Goal: Information Seeking & Learning: Learn about a topic

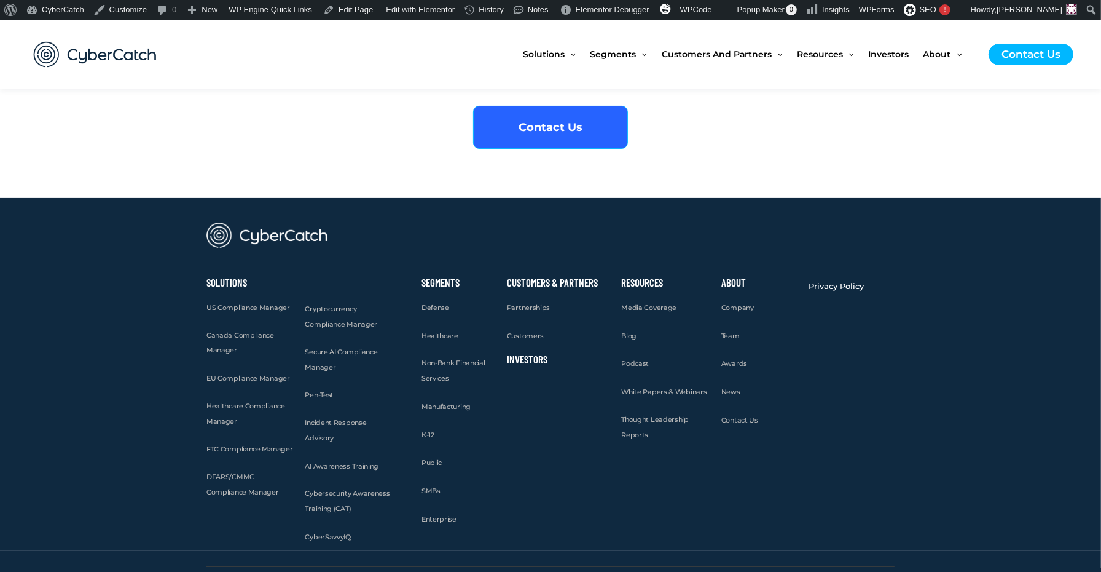
scroll to position [5207, 0]
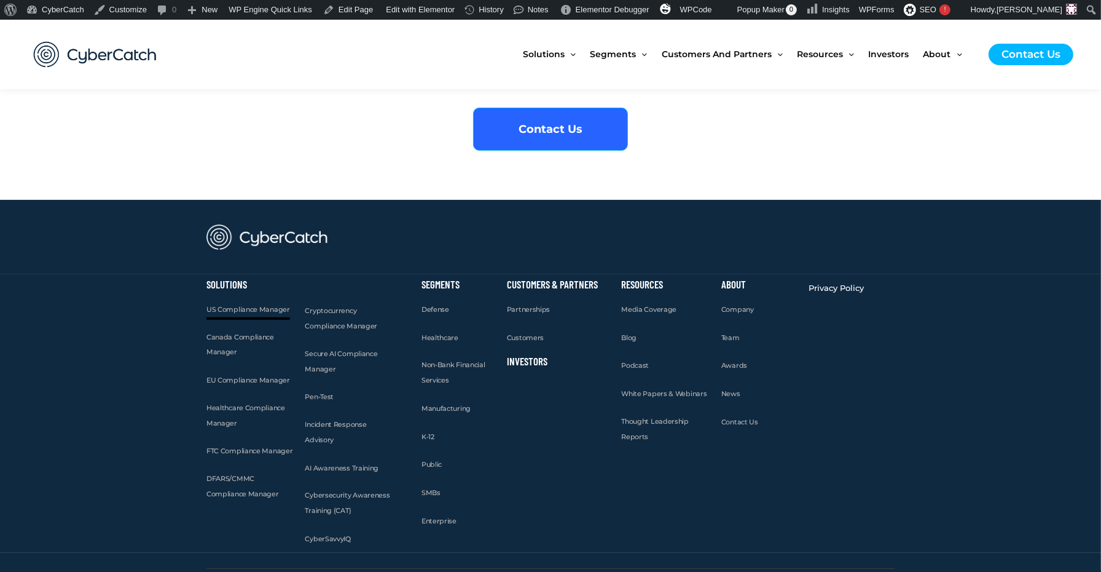
click at [246, 305] on span "US Compliance Manager" at bounding box center [248, 309] width 84 height 9
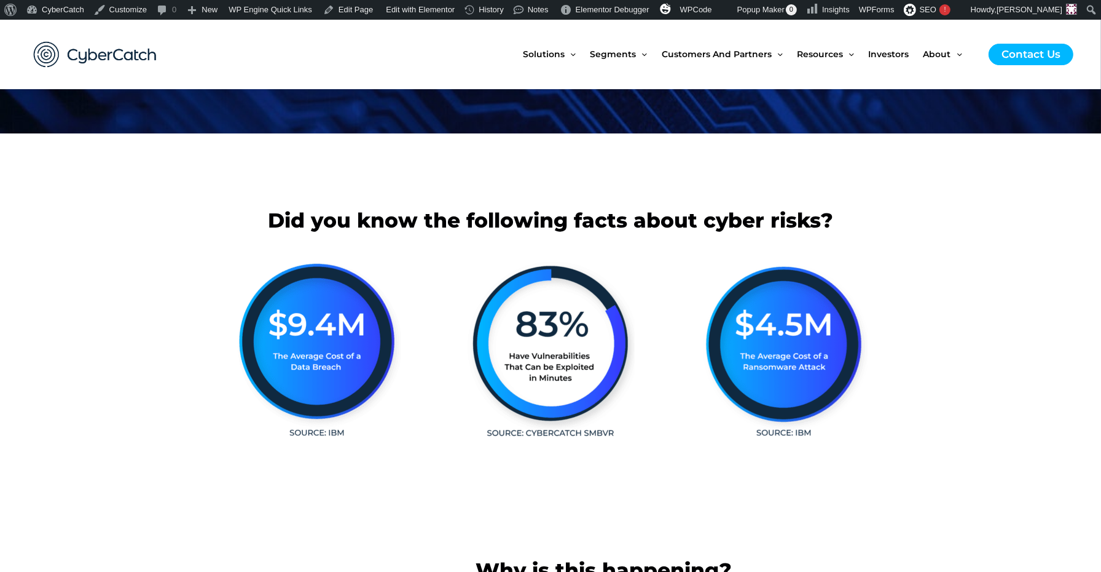
scroll to position [170, 0]
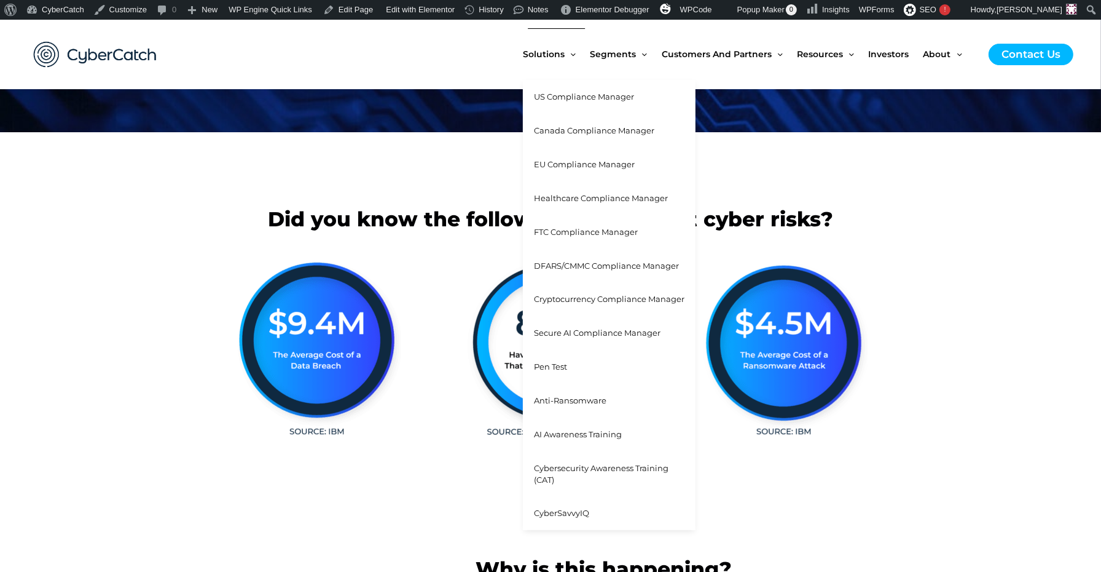
click at [554, 132] on span "Canada Compliance Manager" at bounding box center [594, 130] width 120 height 10
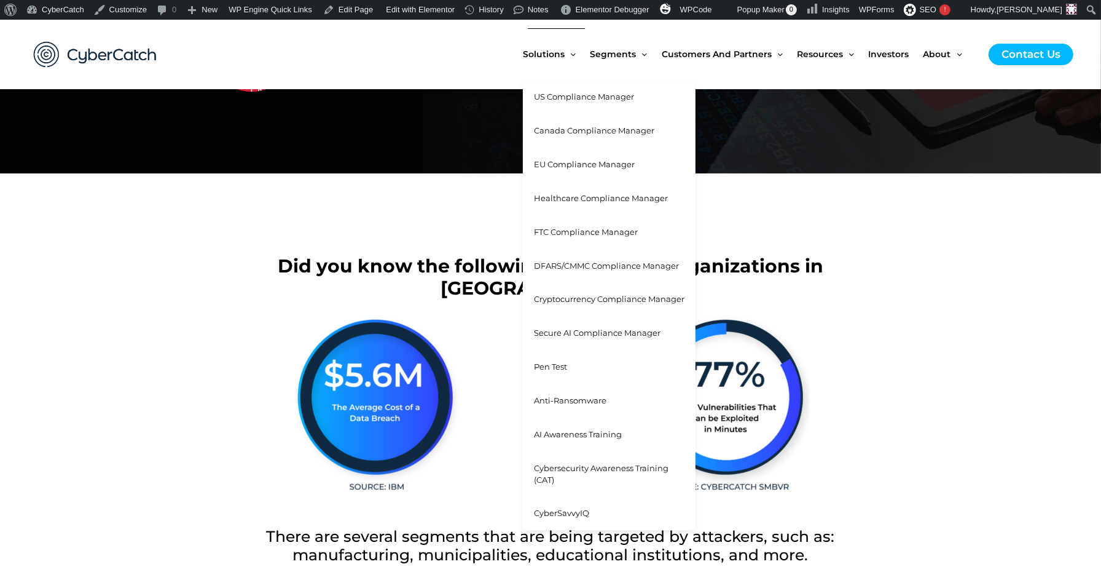
click at [558, 163] on span "EU Compliance Manager" at bounding box center [584, 164] width 101 height 10
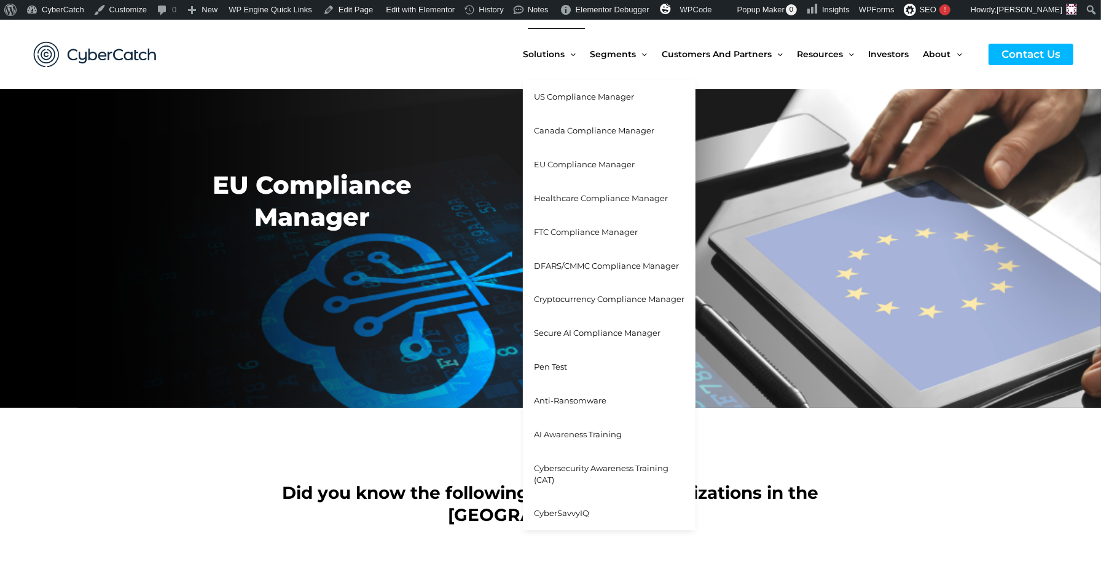
click at [571, 197] on span "Healthcare Compliance Manager" at bounding box center [601, 198] width 134 height 10
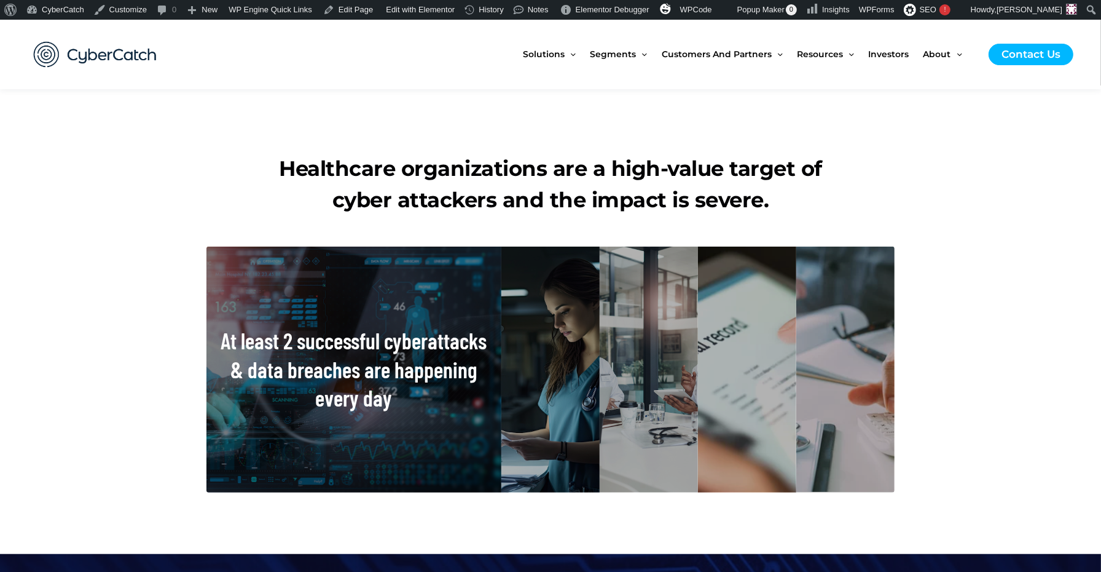
scroll to position [497, 0]
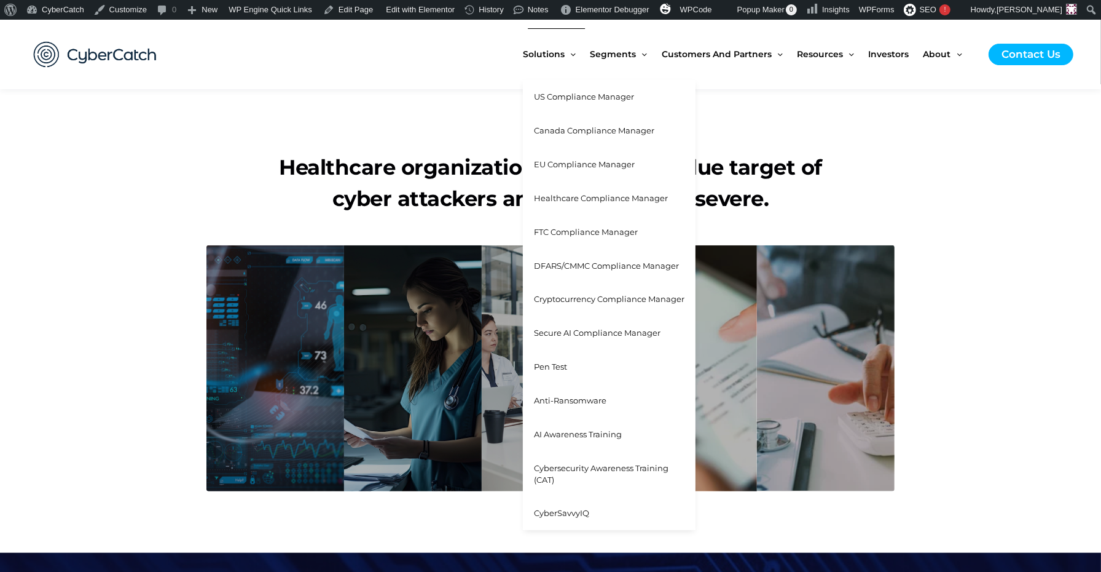
click at [578, 230] on span "FTC Compliance Manager" at bounding box center [586, 232] width 104 height 10
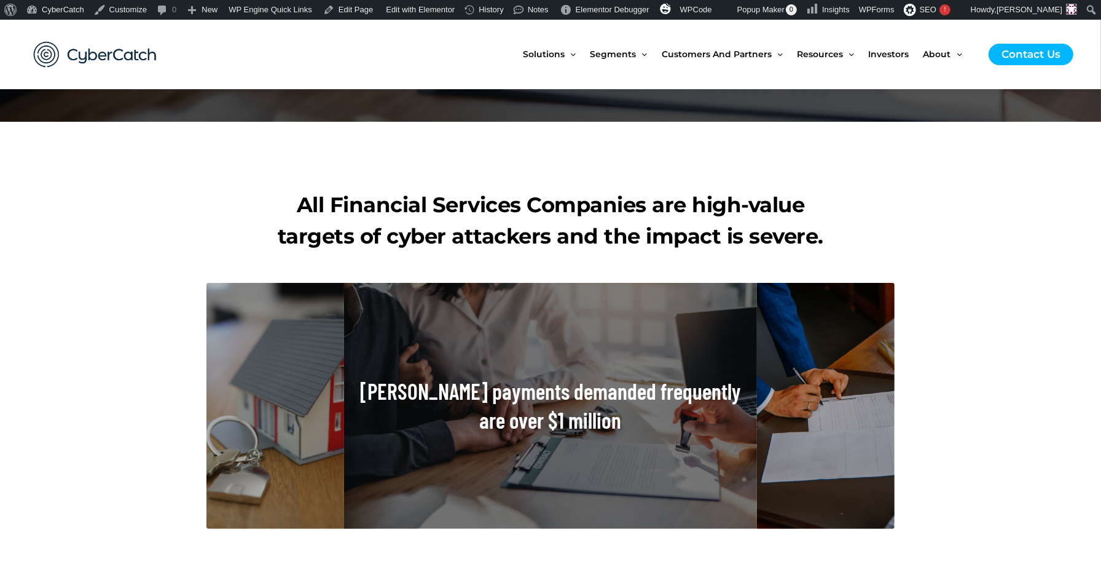
scroll to position [460, 0]
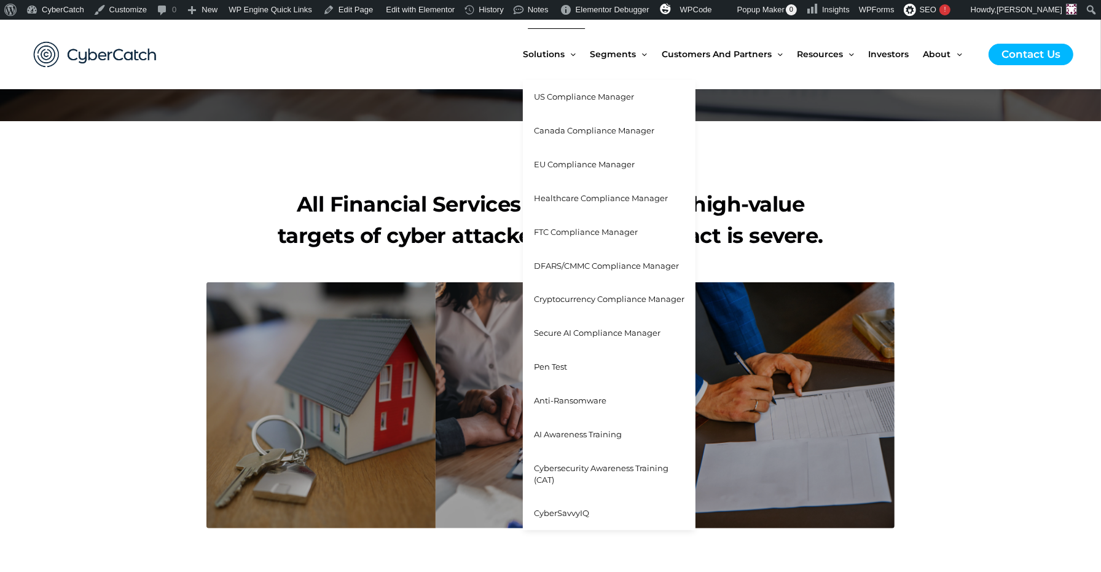
click at [579, 264] on span "DFARS/CMMC Compliance Manager" at bounding box center [606, 266] width 145 height 10
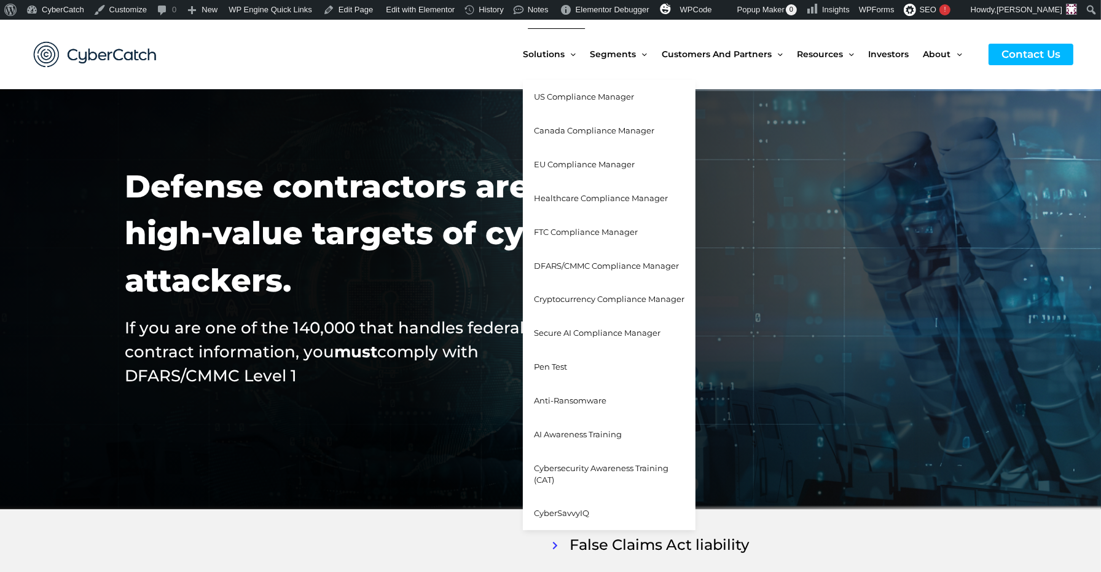
click at [573, 299] on span "Cryptocurrency Compliance Manager" at bounding box center [609, 299] width 151 height 10
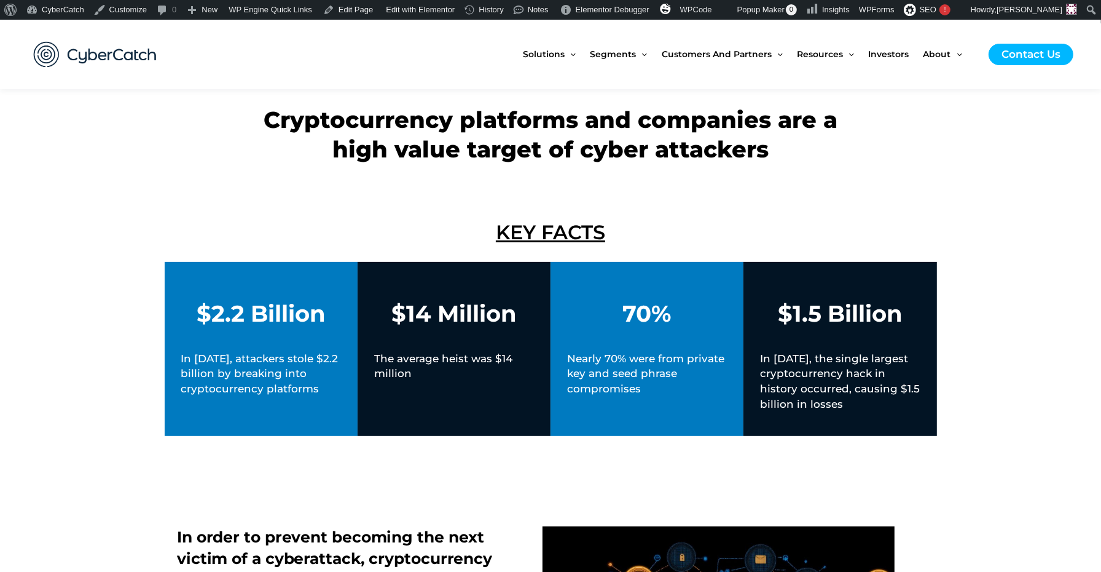
scroll to position [466, 0]
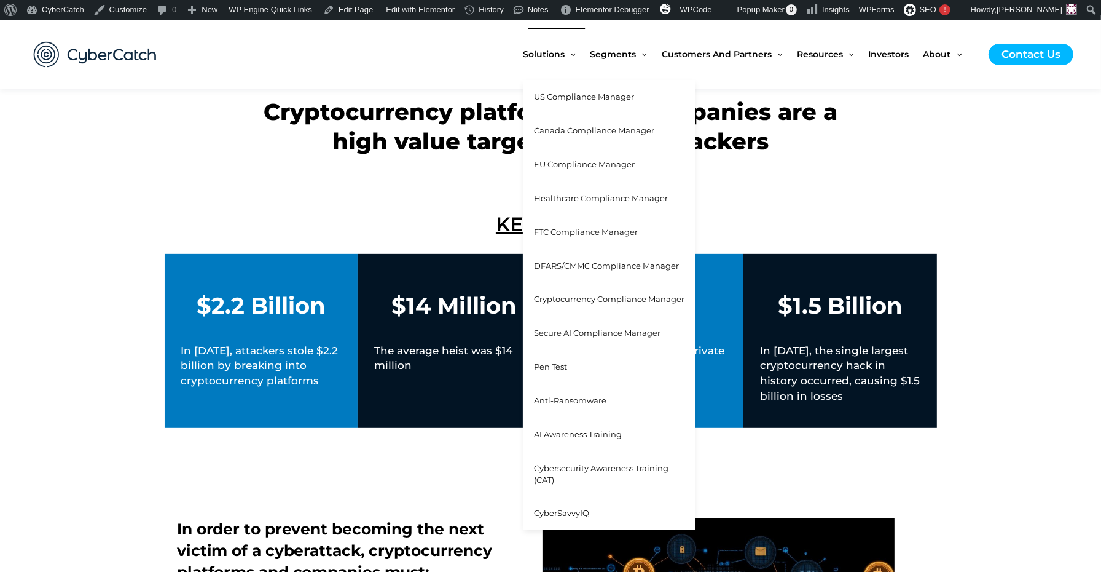
click at [577, 332] on span "Secure AI Compliance Manager" at bounding box center [597, 333] width 127 height 10
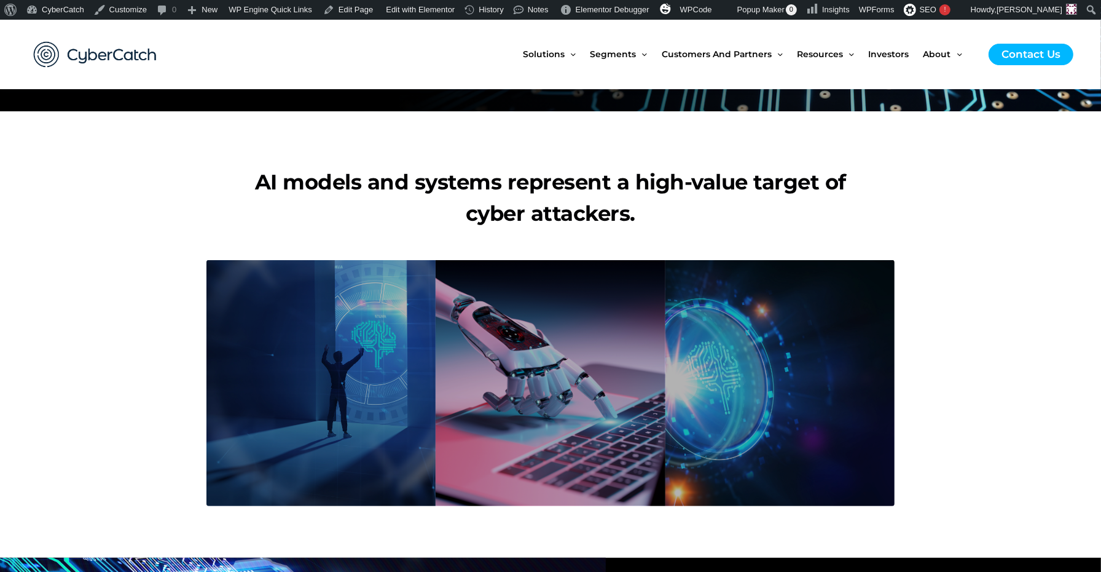
scroll to position [477, 0]
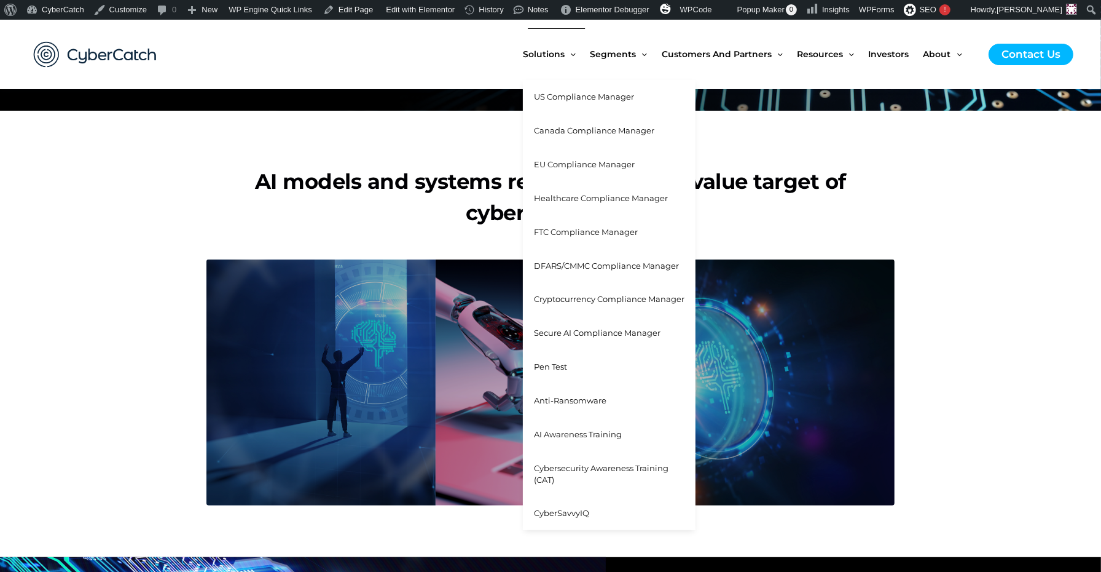
click at [554, 366] on span "Pen Test" at bounding box center [550, 366] width 33 height 10
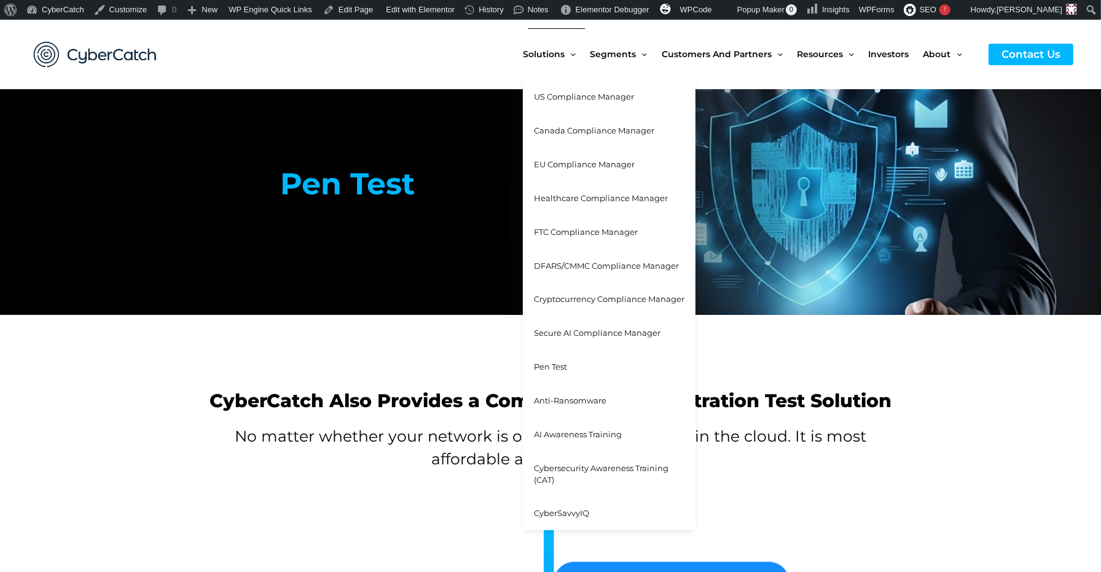
click at [556, 399] on span "Anti-Ransomware" at bounding box center [570, 400] width 73 height 10
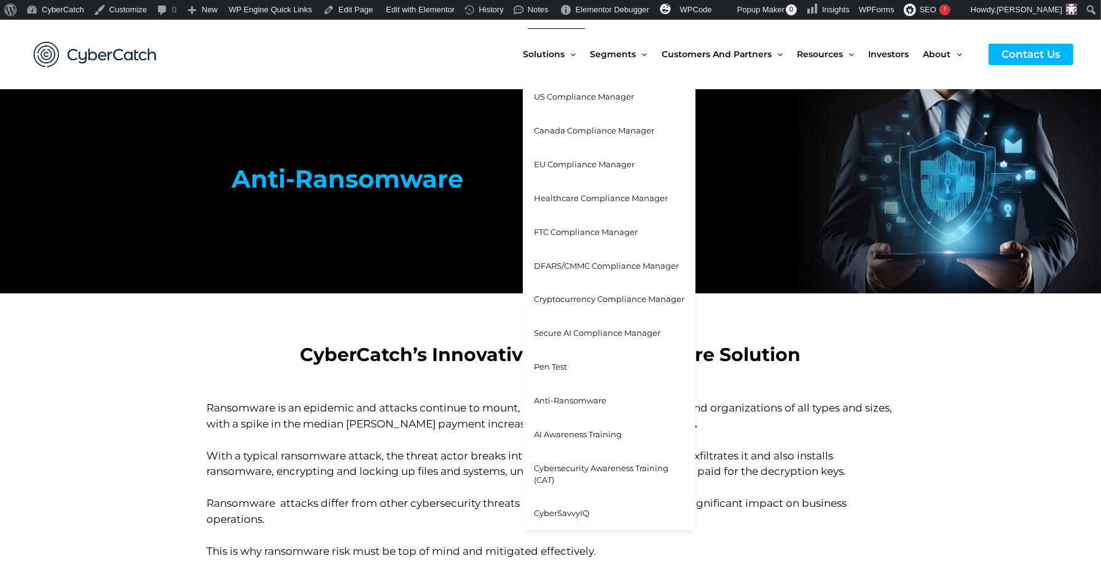
click at [582, 433] on span "AI Awareness Training" at bounding box center [578, 434] width 88 height 10
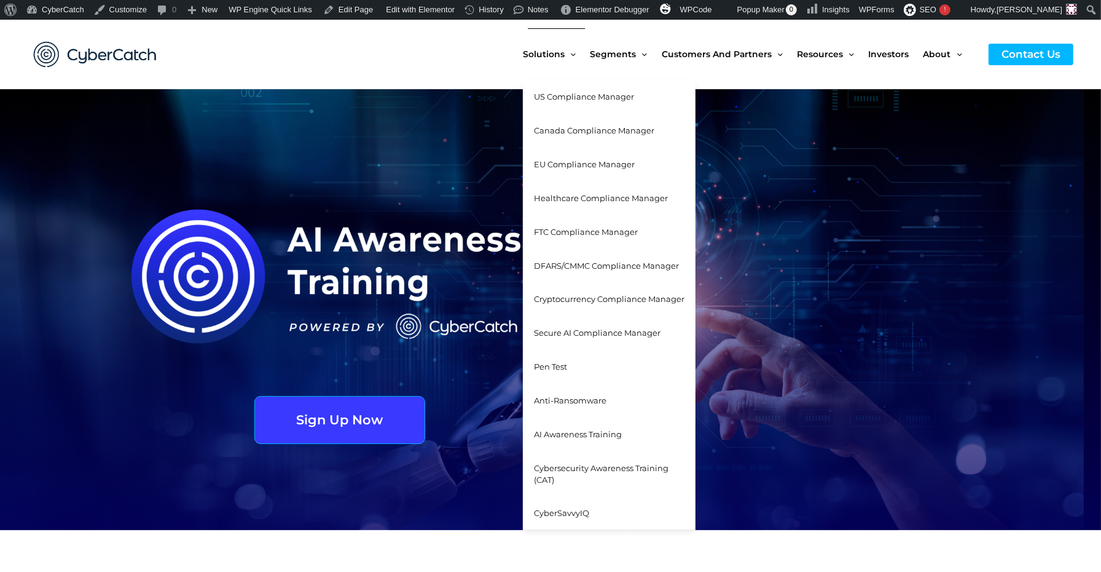
click at [601, 465] on span "Cybersecurity Awareness Training (CAT)" at bounding box center [601, 474] width 135 height 22
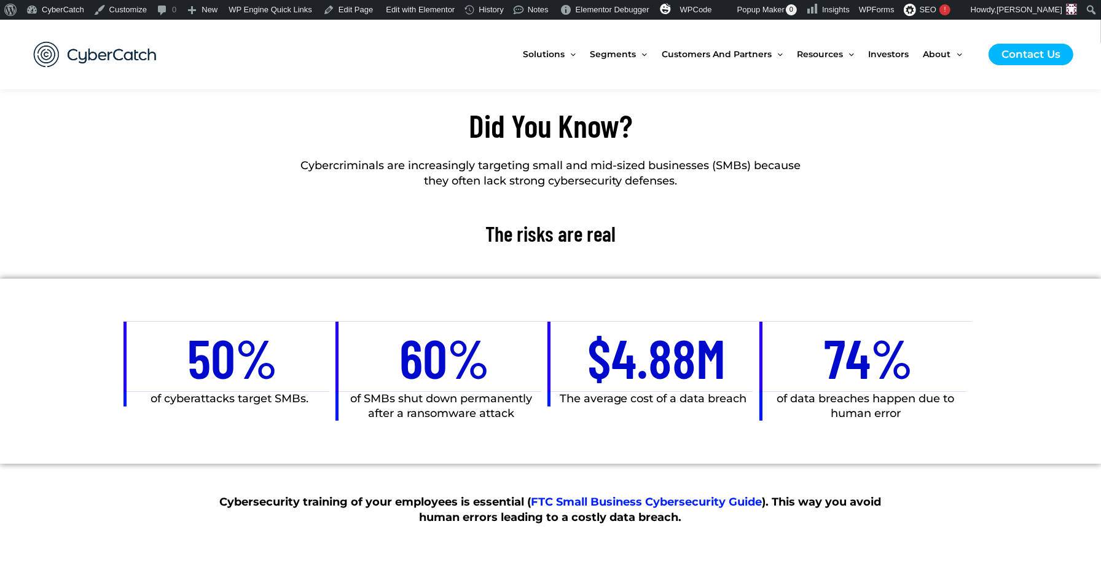
scroll to position [489, 0]
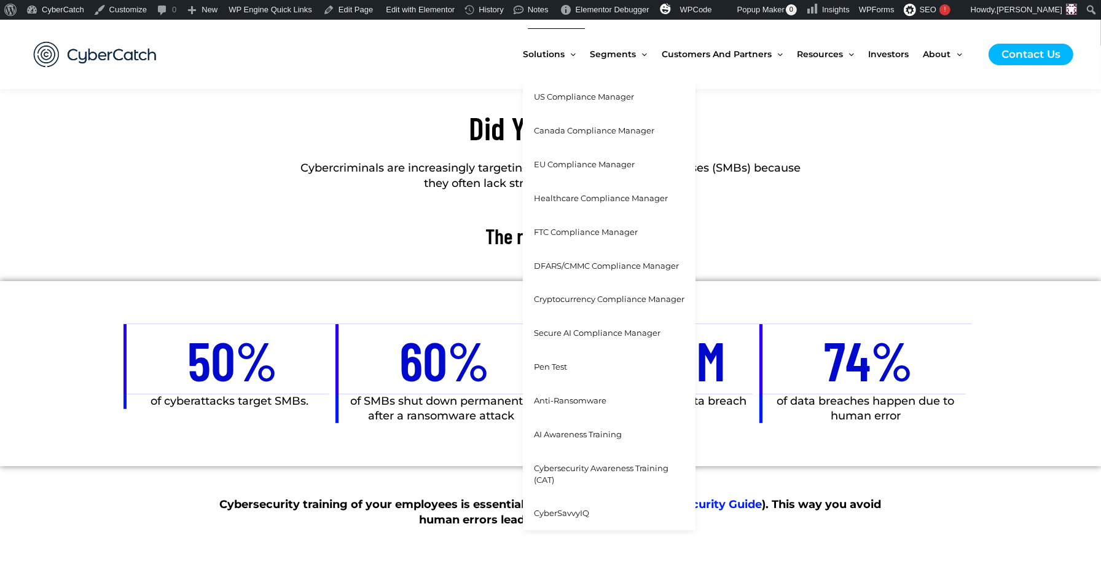
click at [567, 510] on span "CyberSavvyIQ" at bounding box center [561, 513] width 55 height 10
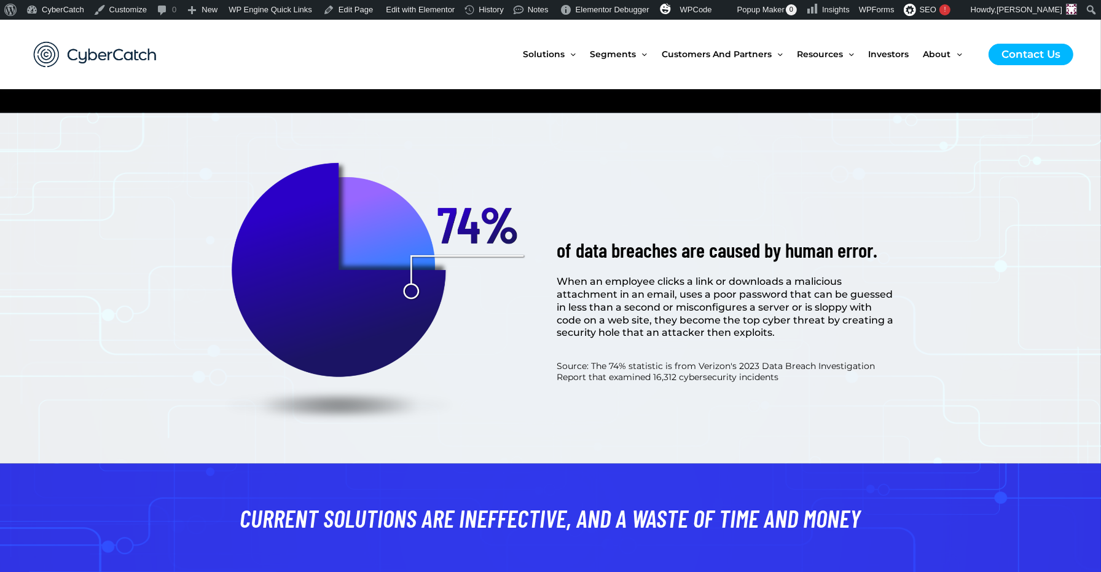
scroll to position [701, 0]
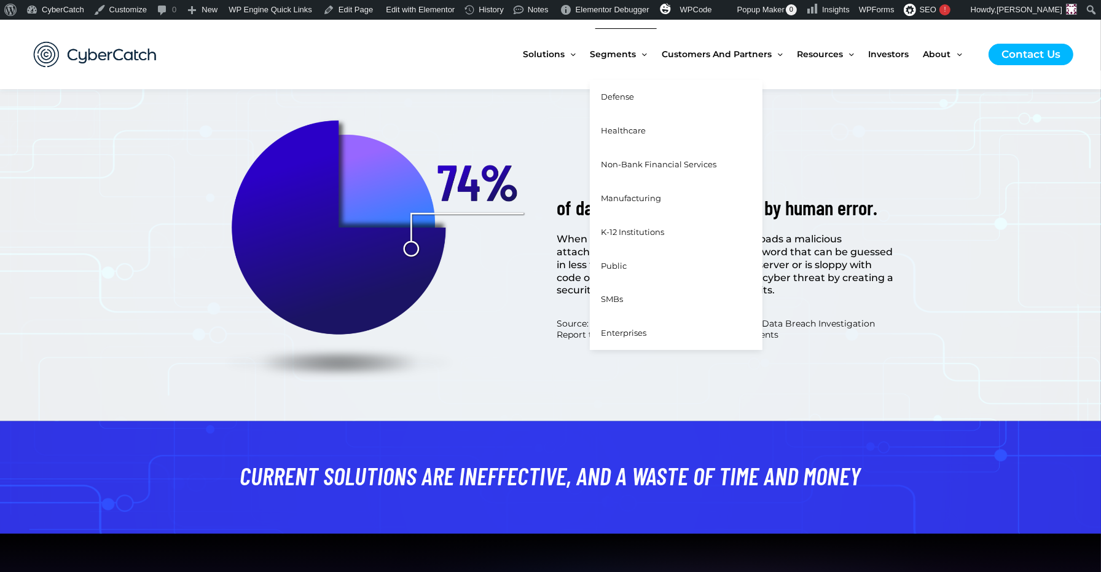
click at [618, 96] on span "Defense" at bounding box center [617, 97] width 33 height 10
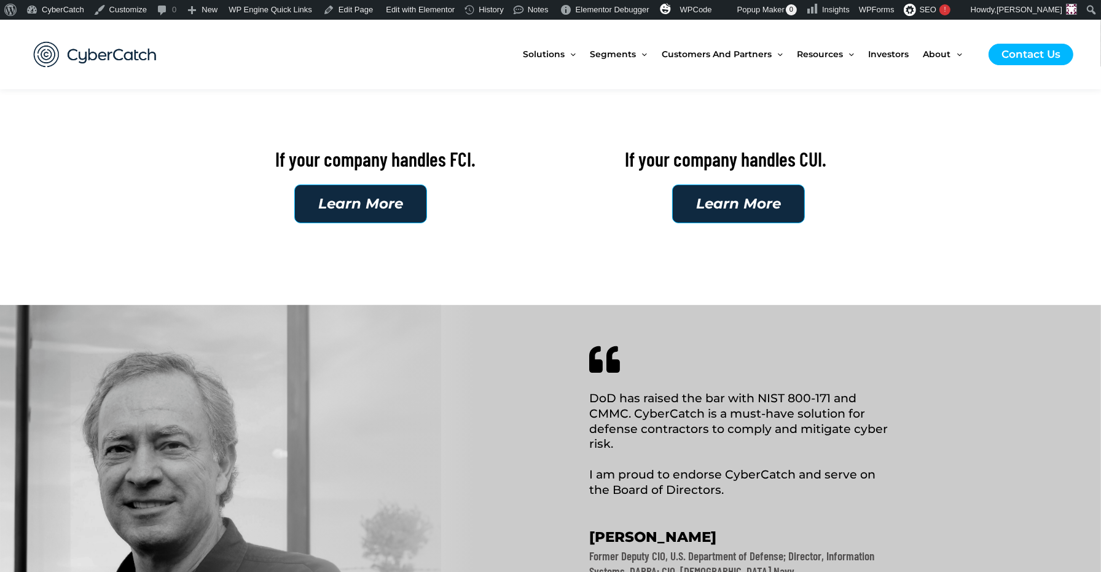
scroll to position [361, 0]
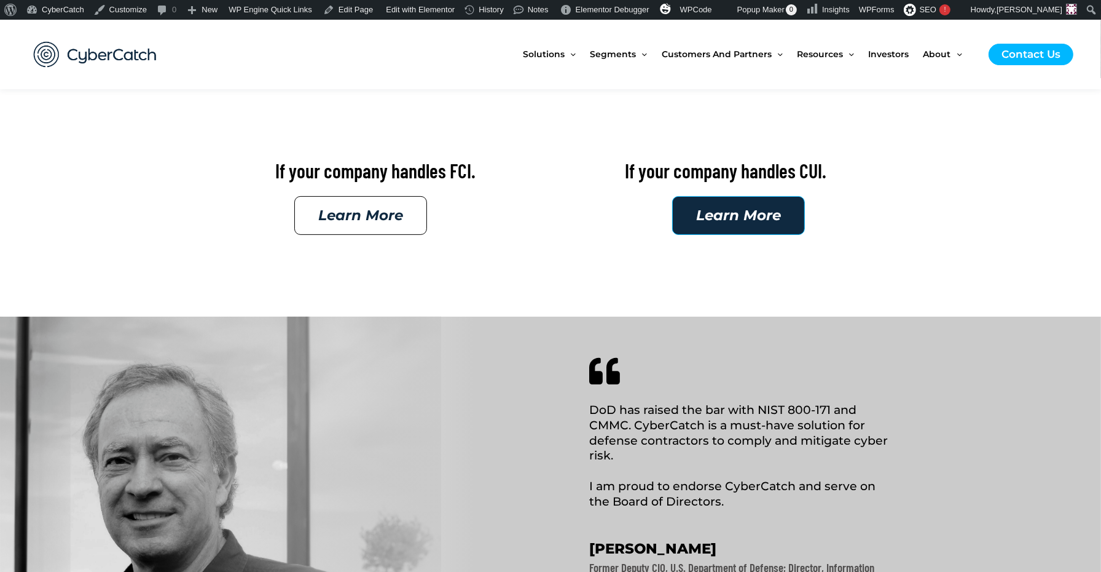
click at [371, 213] on span "Learn More" at bounding box center [360, 215] width 85 height 14
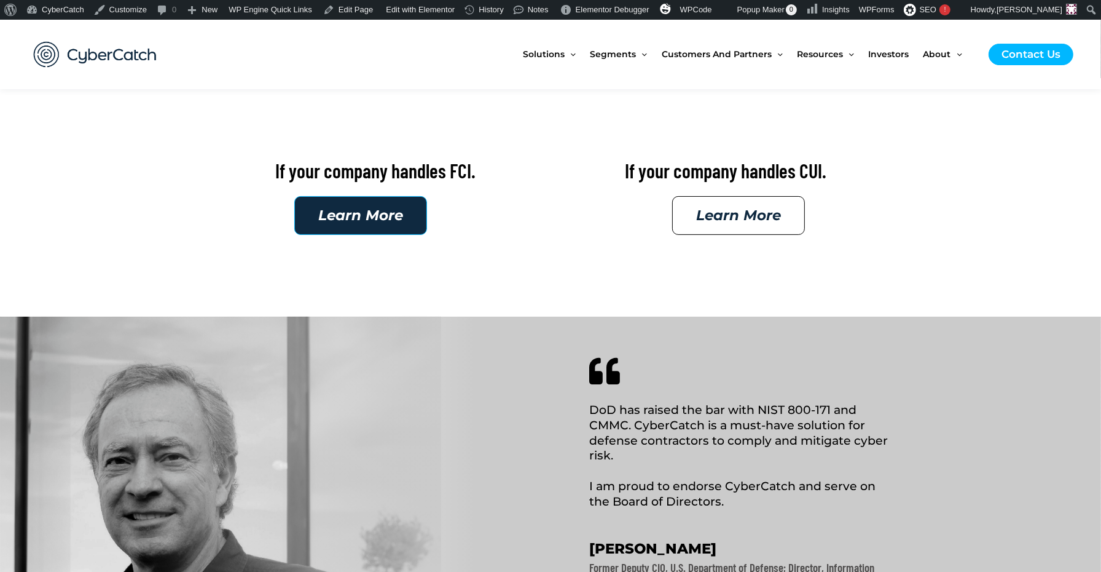
click at [745, 202] on link "Learn More" at bounding box center [738, 215] width 133 height 39
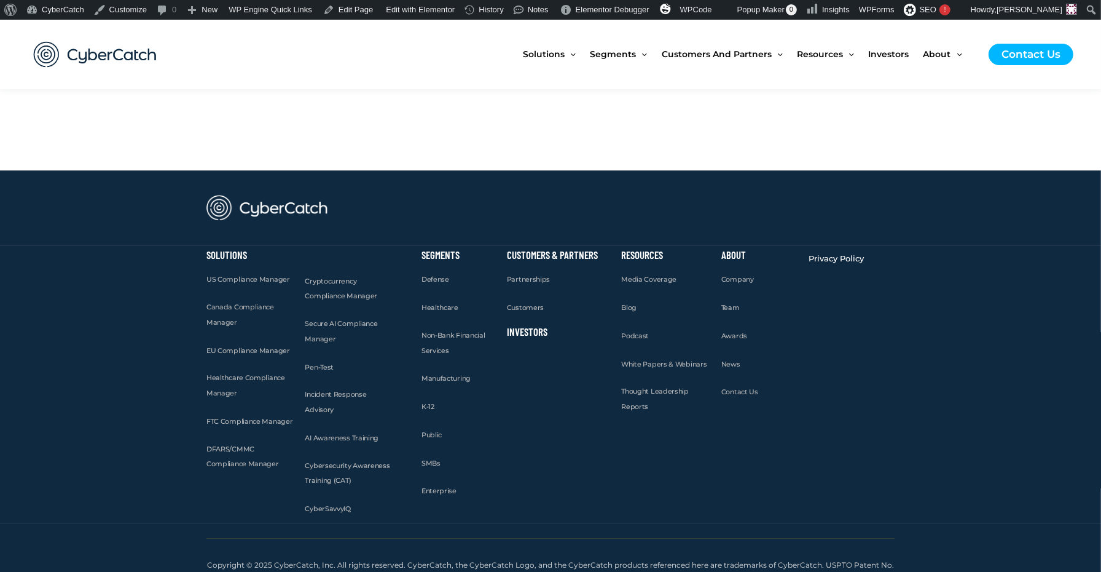
scroll to position [3738, 0]
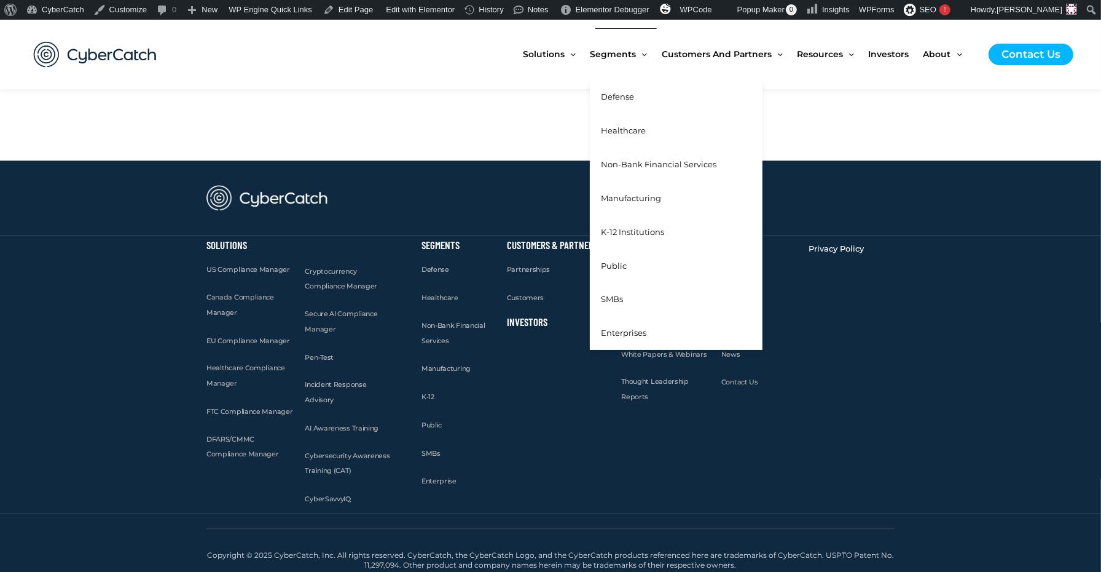
click at [625, 131] on span "Healthcare" at bounding box center [623, 130] width 45 height 10
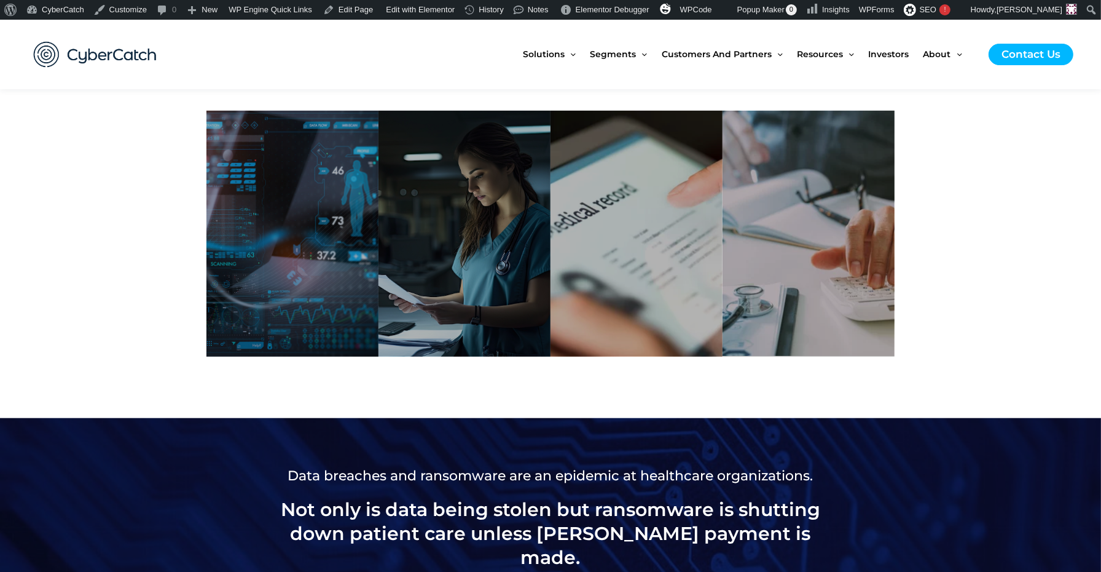
scroll to position [634, 0]
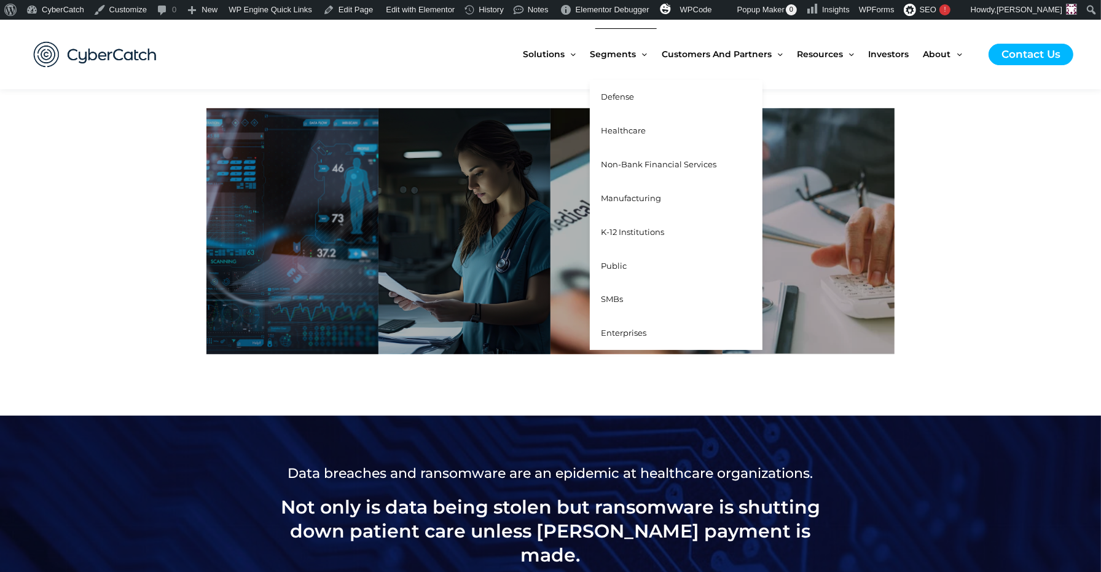
click at [630, 164] on span "Non-Bank Financial Services" at bounding box center [659, 164] width 116 height 10
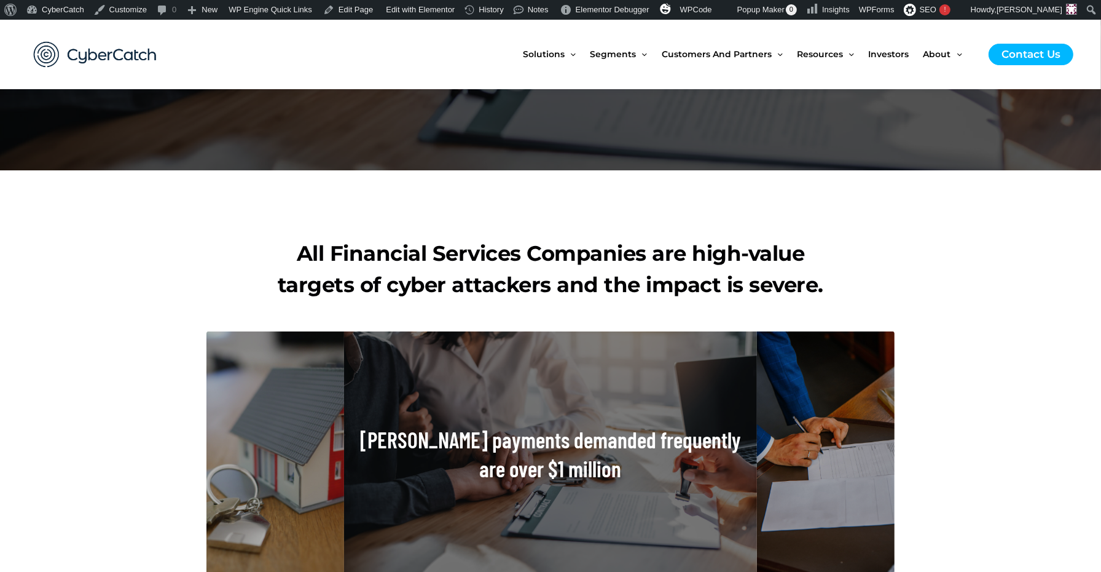
scroll to position [526, 0]
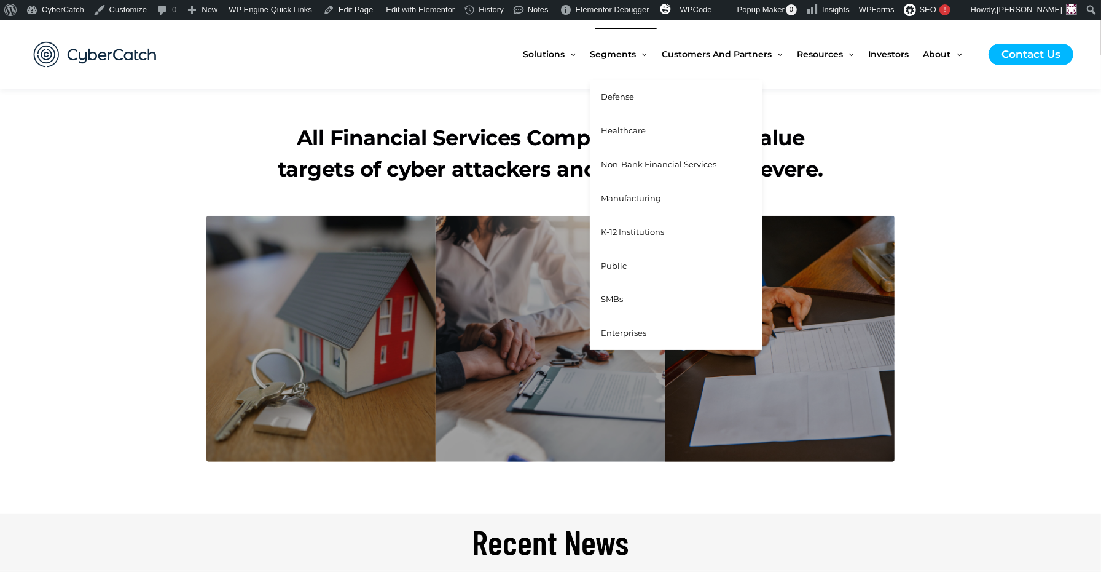
click at [632, 195] on span "Manufacturing" at bounding box center [631, 198] width 60 height 10
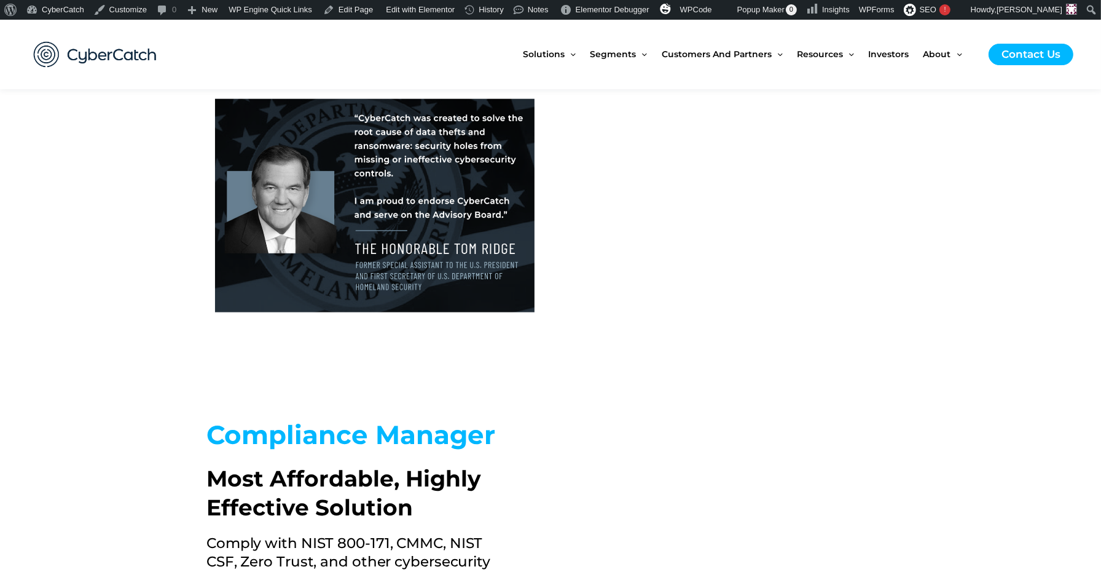
scroll to position [1635, 0]
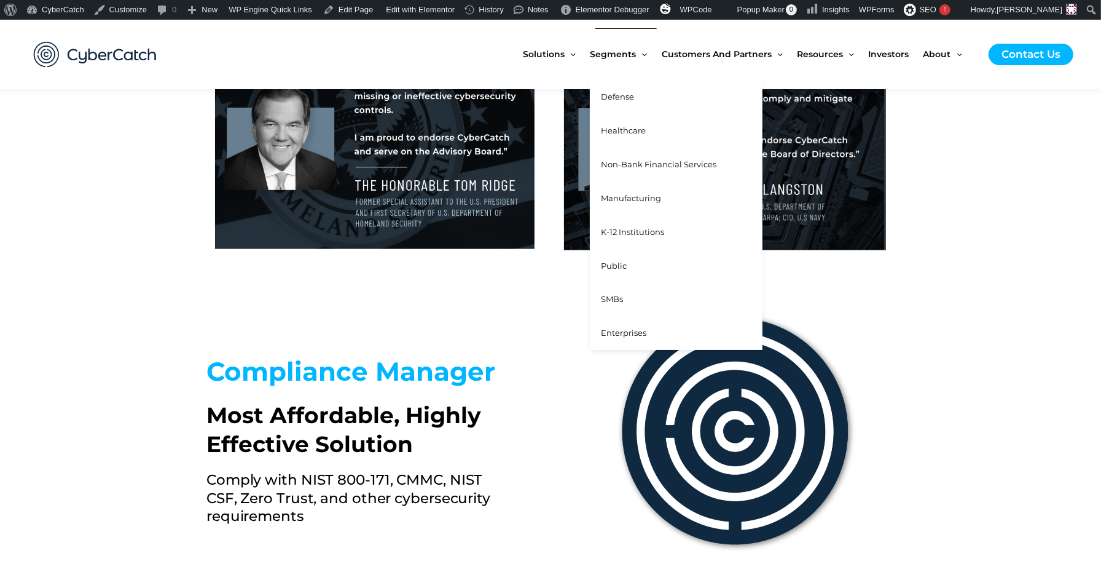
click at [629, 234] on span "K-12 Institutions" at bounding box center [632, 232] width 63 height 10
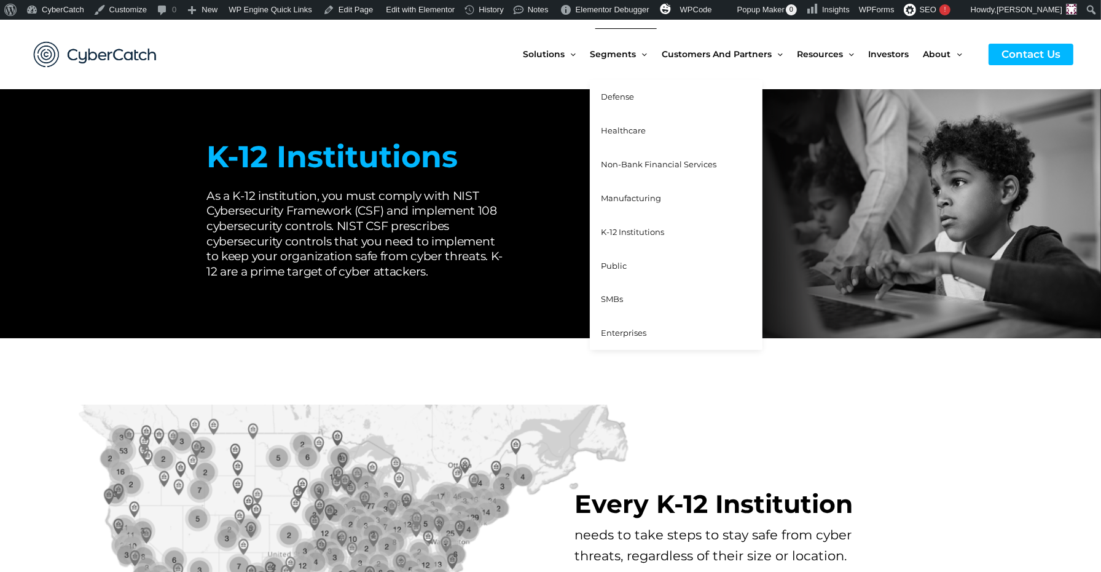
click at [624, 264] on span "Public" at bounding box center [614, 266] width 26 height 10
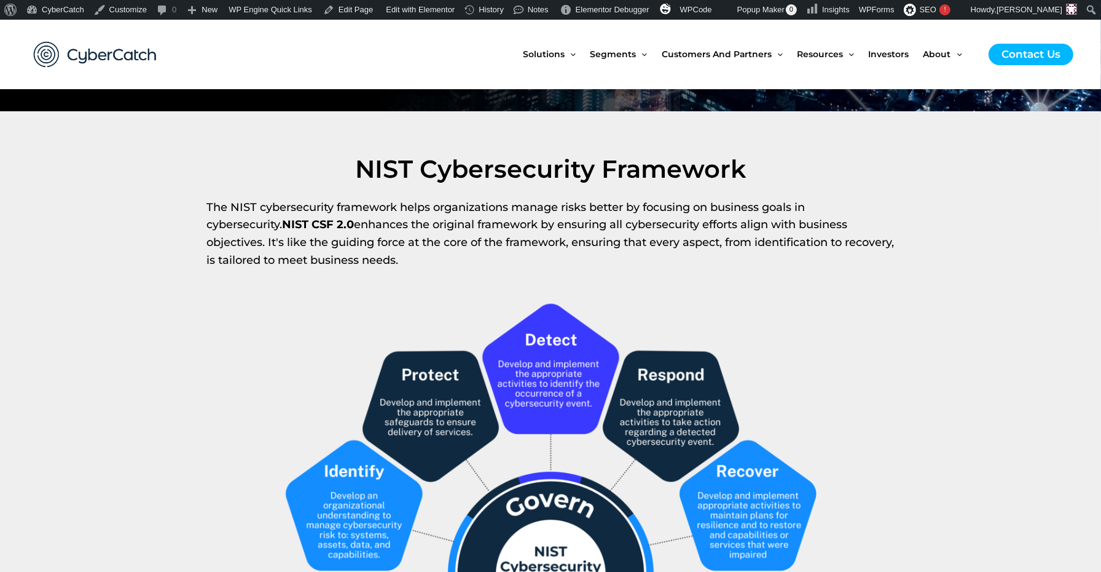
scroll to position [382, 0]
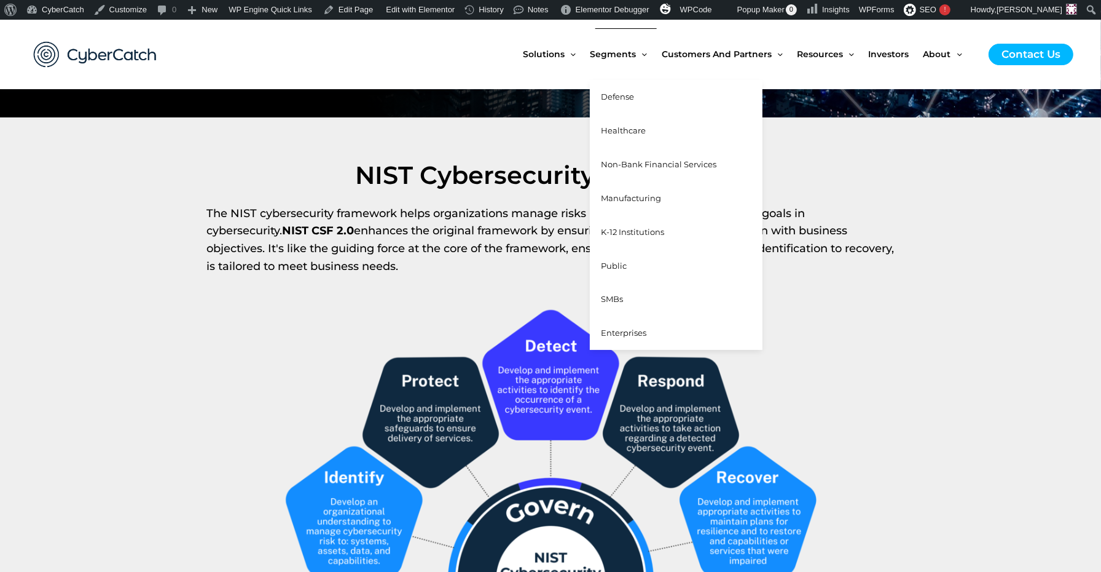
click at [629, 331] on span "Enterprises" at bounding box center [623, 333] width 45 height 10
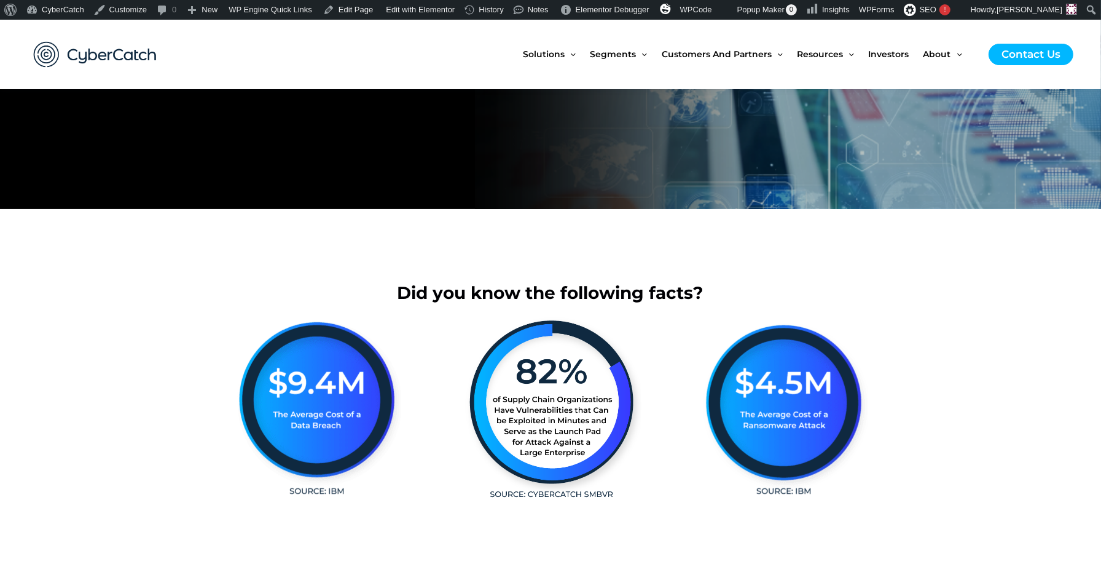
scroll to position [289, 0]
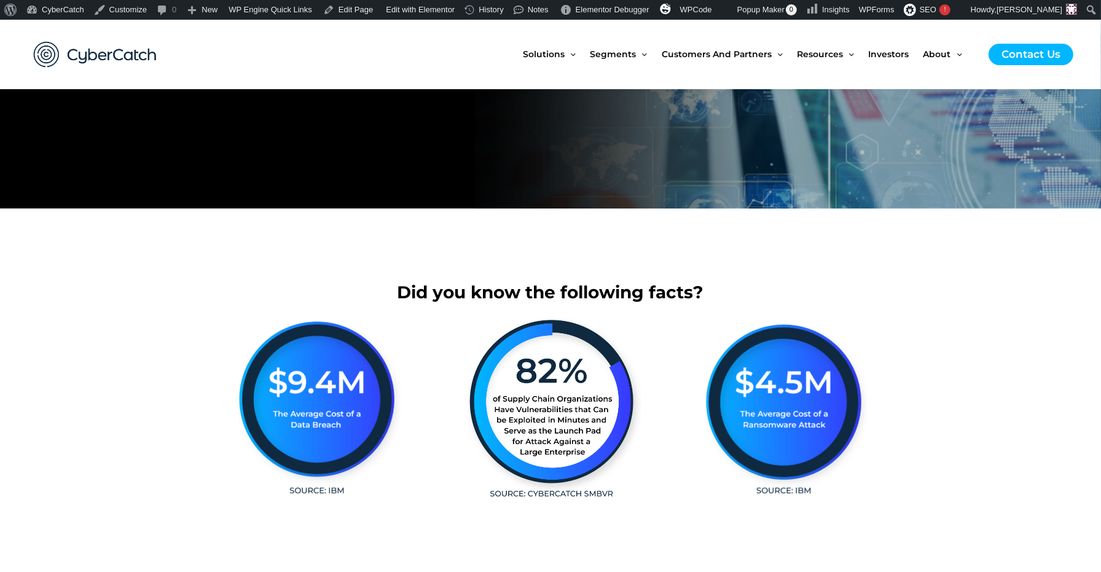
drag, startPoint x: 640, startPoint y: 423, endPoint x: 667, endPoint y: 395, distance: 38.7
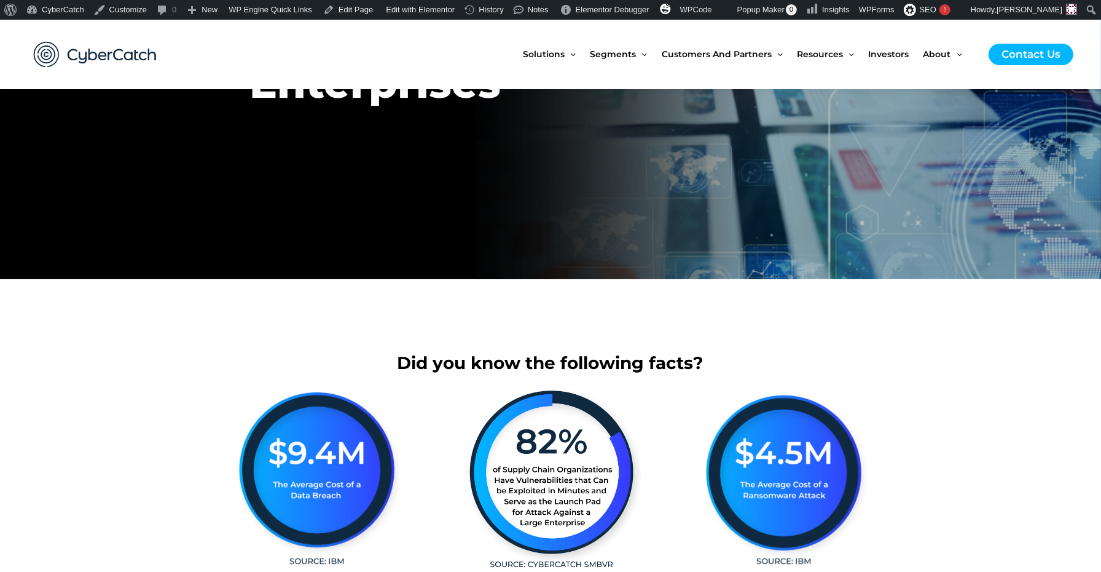
scroll to position [215, 0]
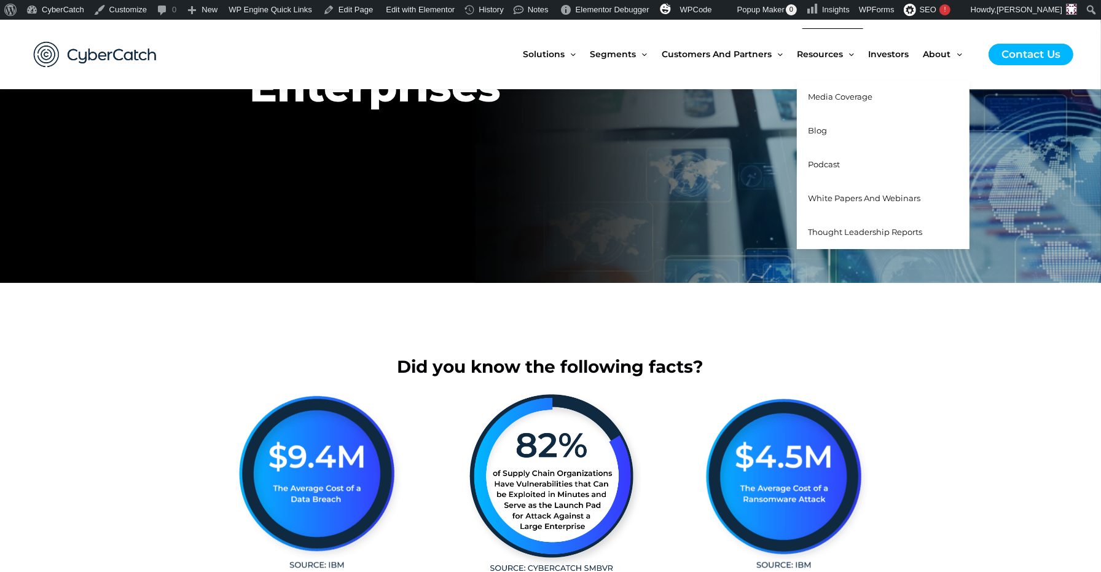
click at [854, 203] on link "White Papers and Webinars" at bounding box center [883, 198] width 173 height 34
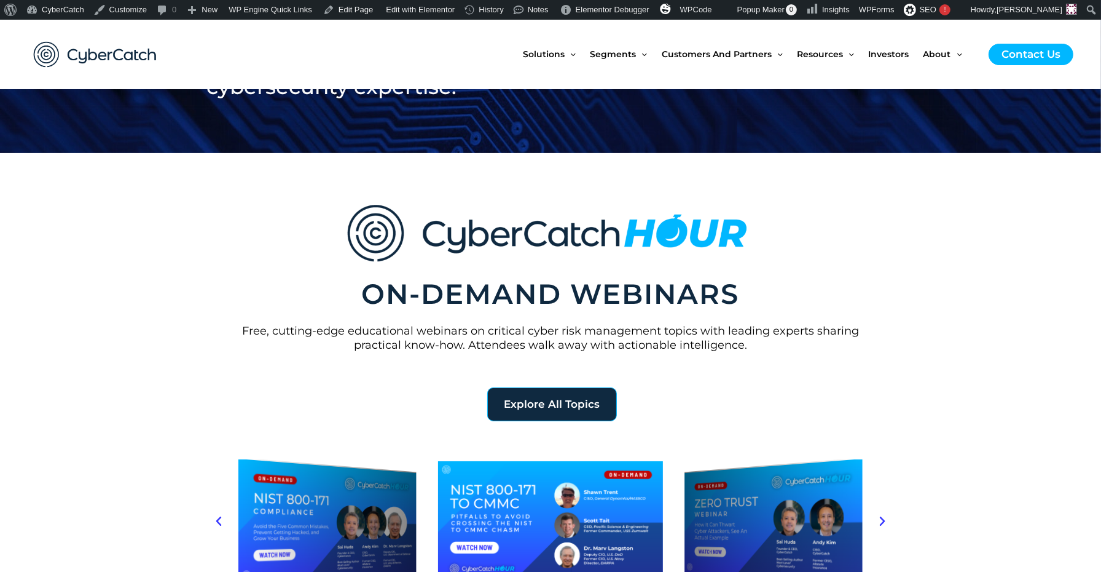
scroll to position [66, 0]
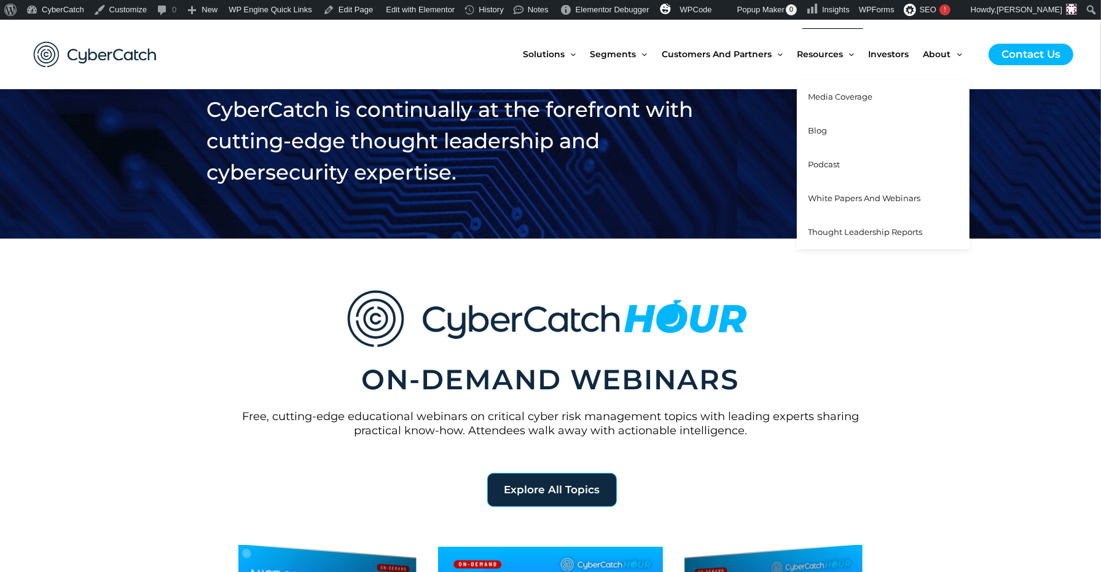
click at [845, 232] on span "Thought Leadership Reports" at bounding box center [865, 232] width 114 height 10
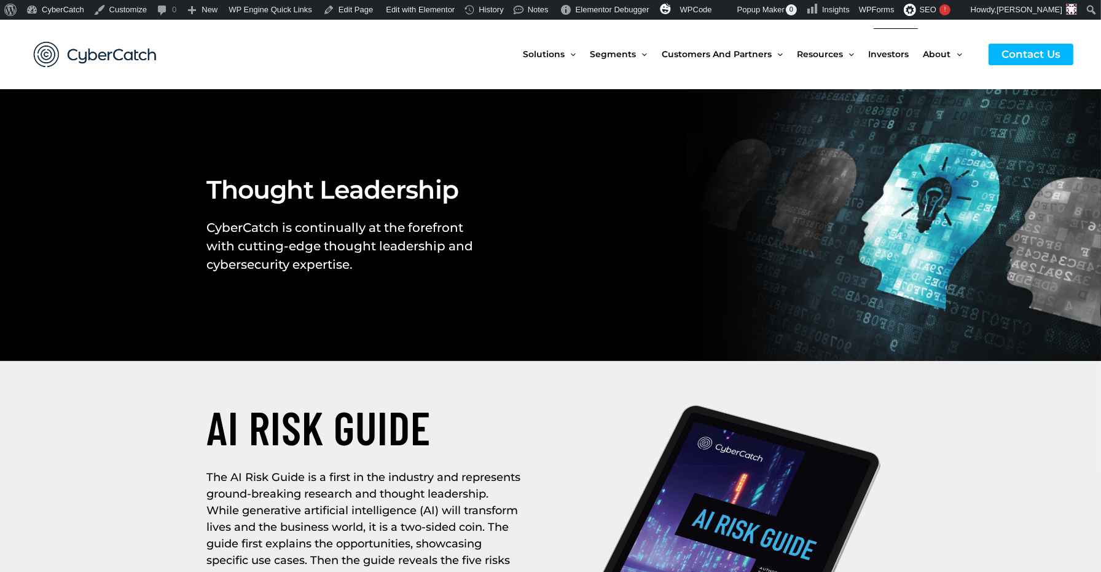
click at [888, 55] on span "Investors" at bounding box center [889, 54] width 41 height 52
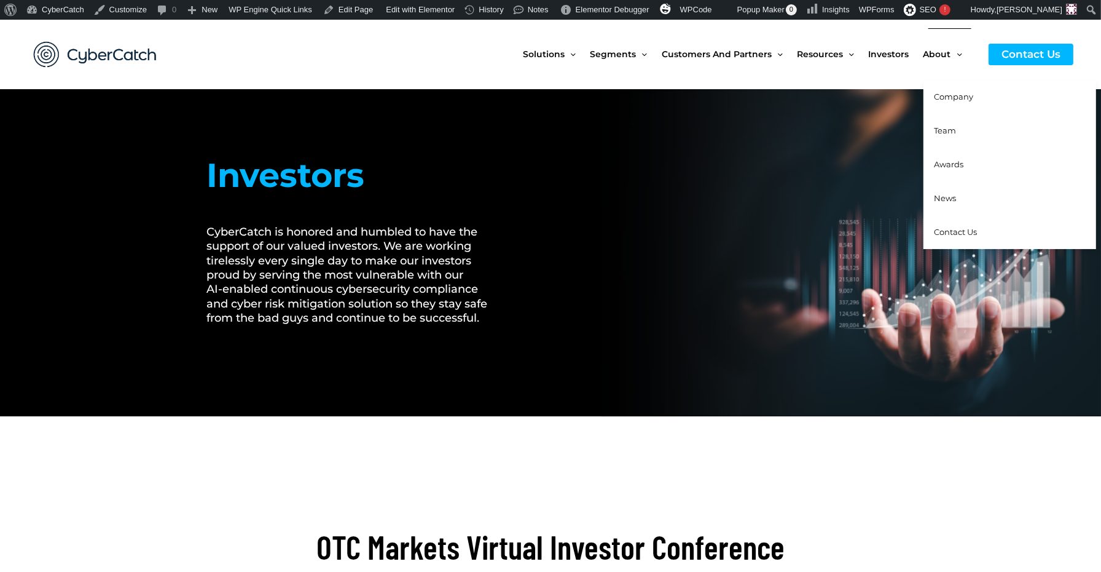
click at [945, 96] on span "Company" at bounding box center [954, 97] width 39 height 10
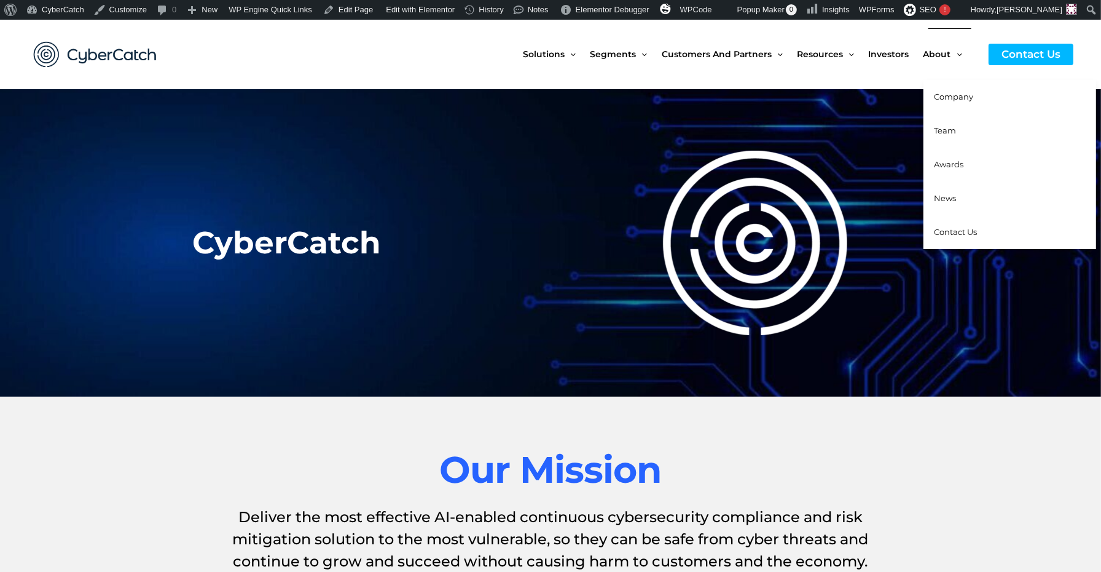
click at [948, 231] on span "Contact Us" at bounding box center [956, 232] width 43 height 10
